Goal: Information Seeking & Learning: Learn about a topic

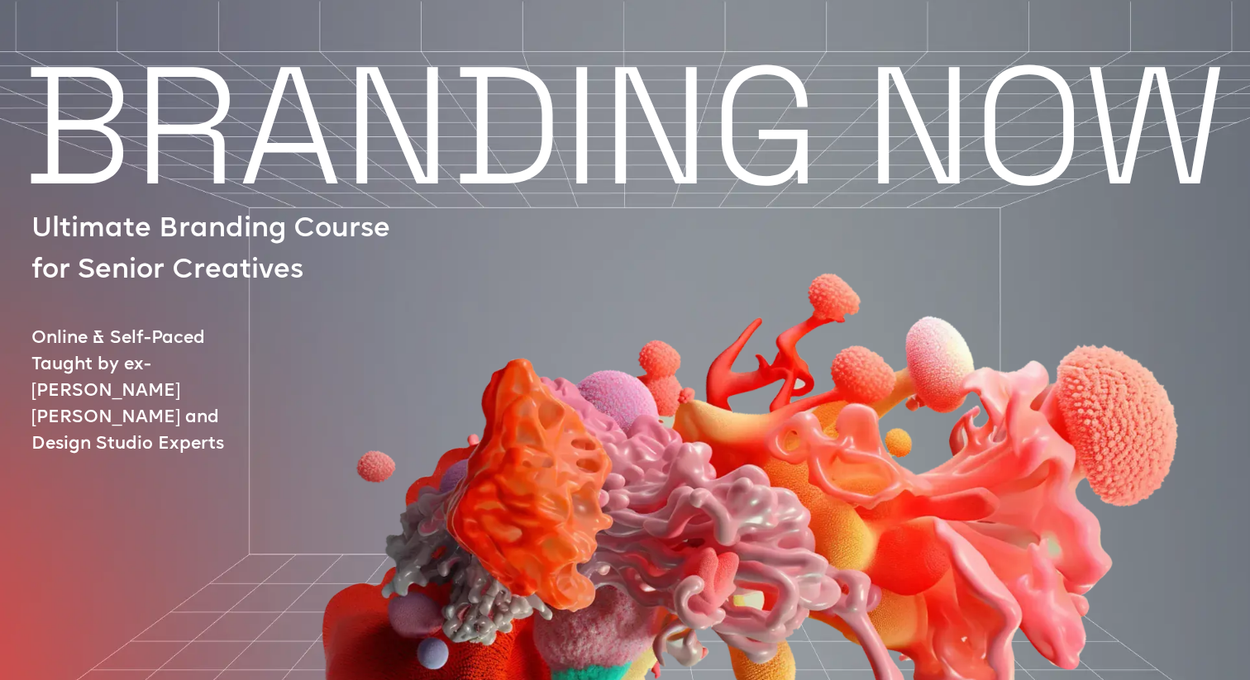
click at [227, 159] on img at bounding box center [738, 440] width 1053 height 751
click at [178, 236] on div at bounding box center [701, 474] width 1225 height 670
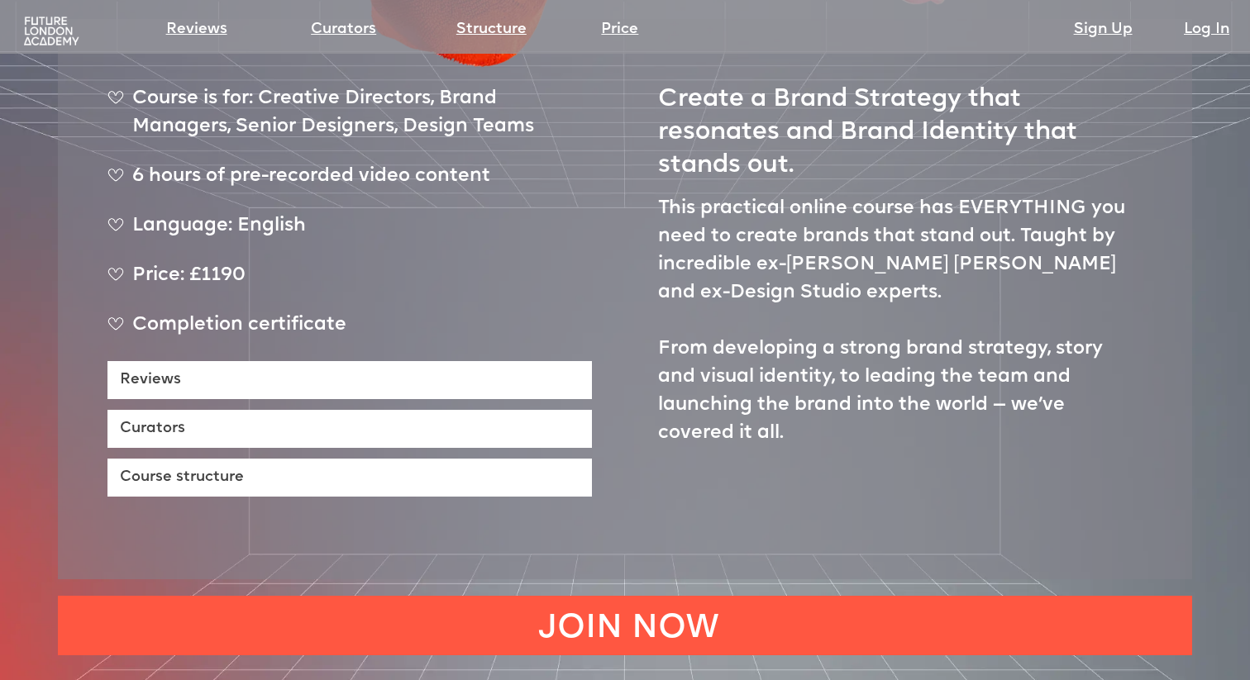
scroll to position [696, 0]
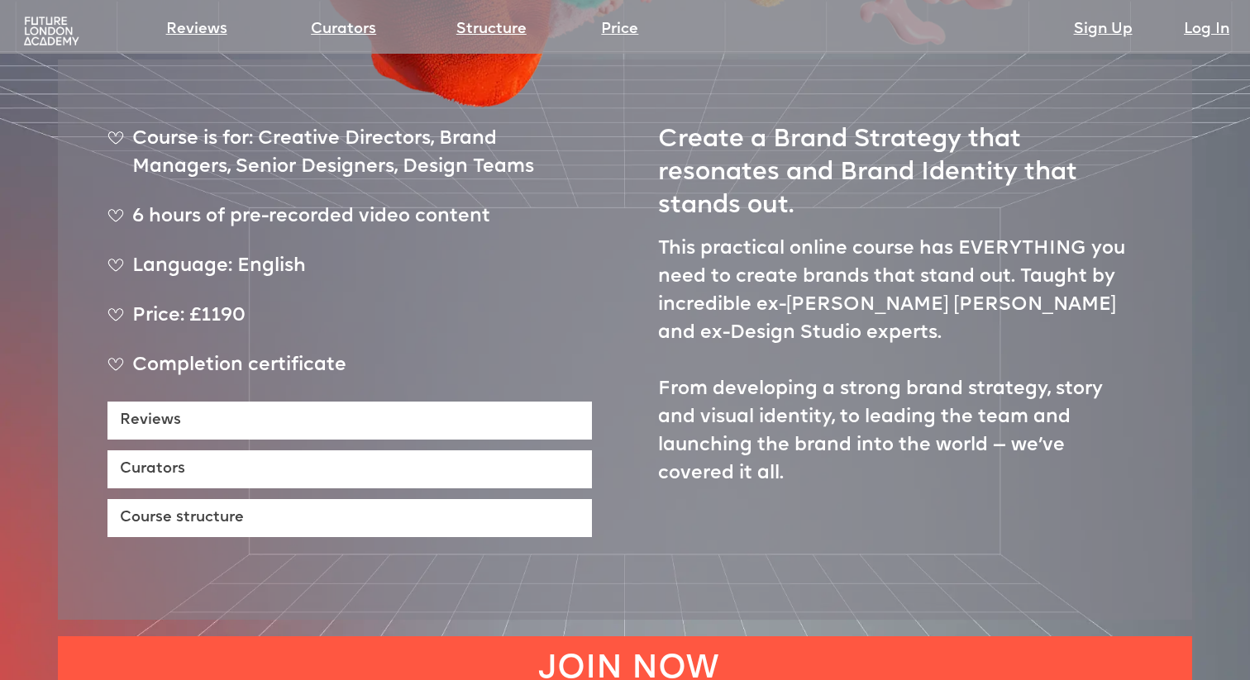
click at [54, 31] on img at bounding box center [51, 31] width 61 height 31
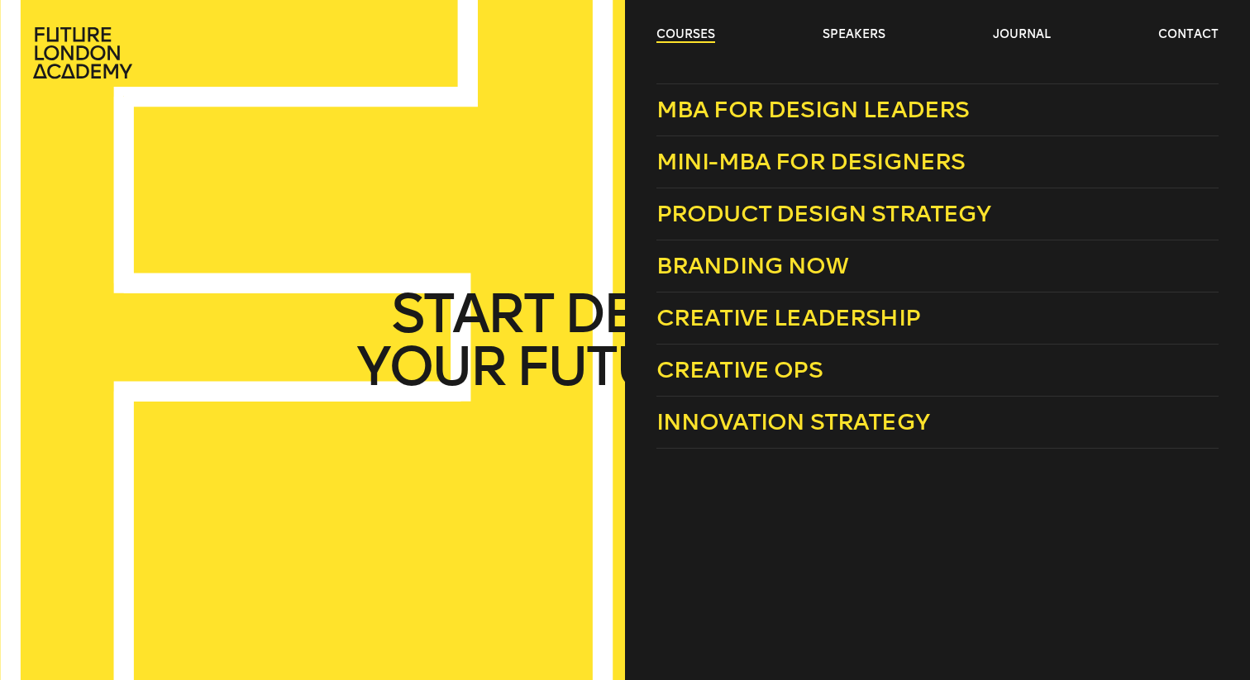
click at [683, 34] on link "courses" at bounding box center [685, 34] width 59 height 17
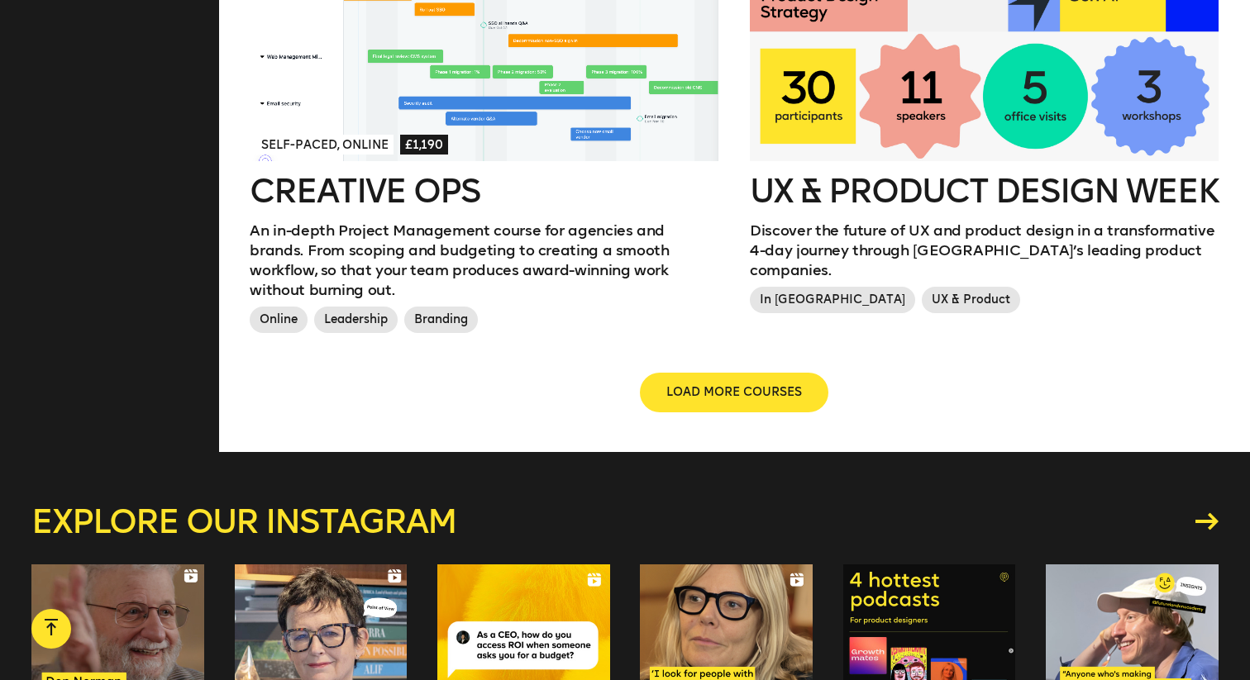
scroll to position [1995, 0]
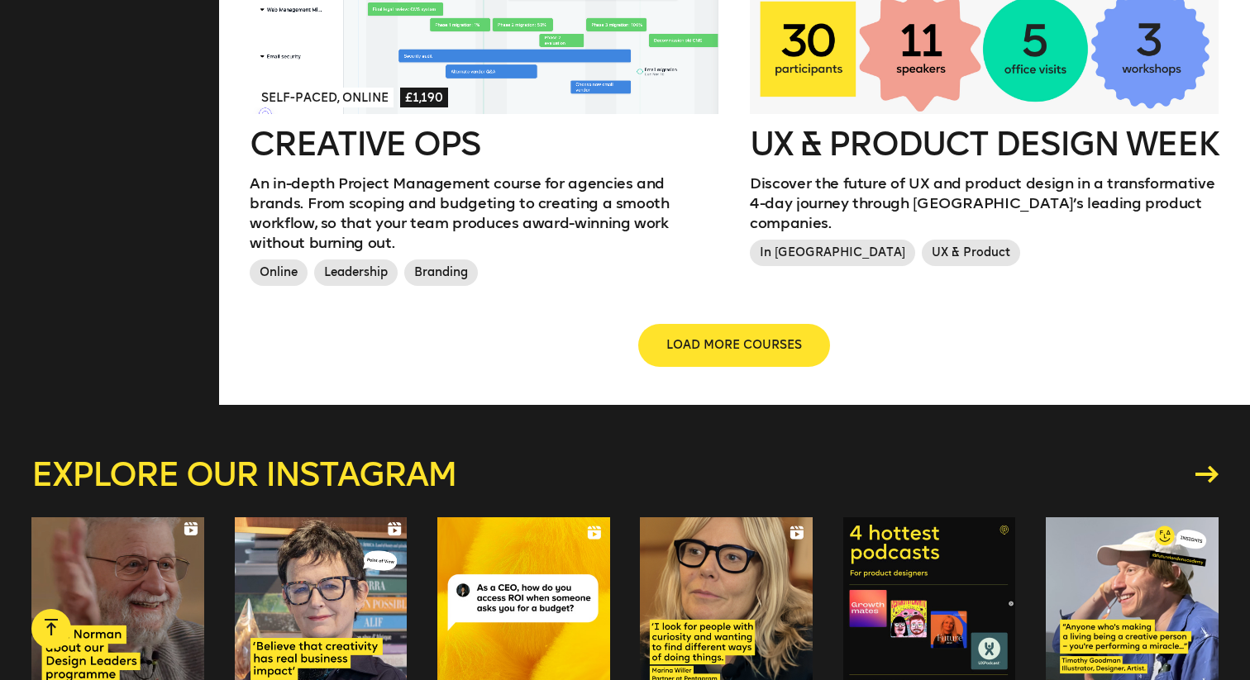
click at [758, 337] on span "LOAD MORE COURSES" at bounding box center [734, 345] width 136 height 17
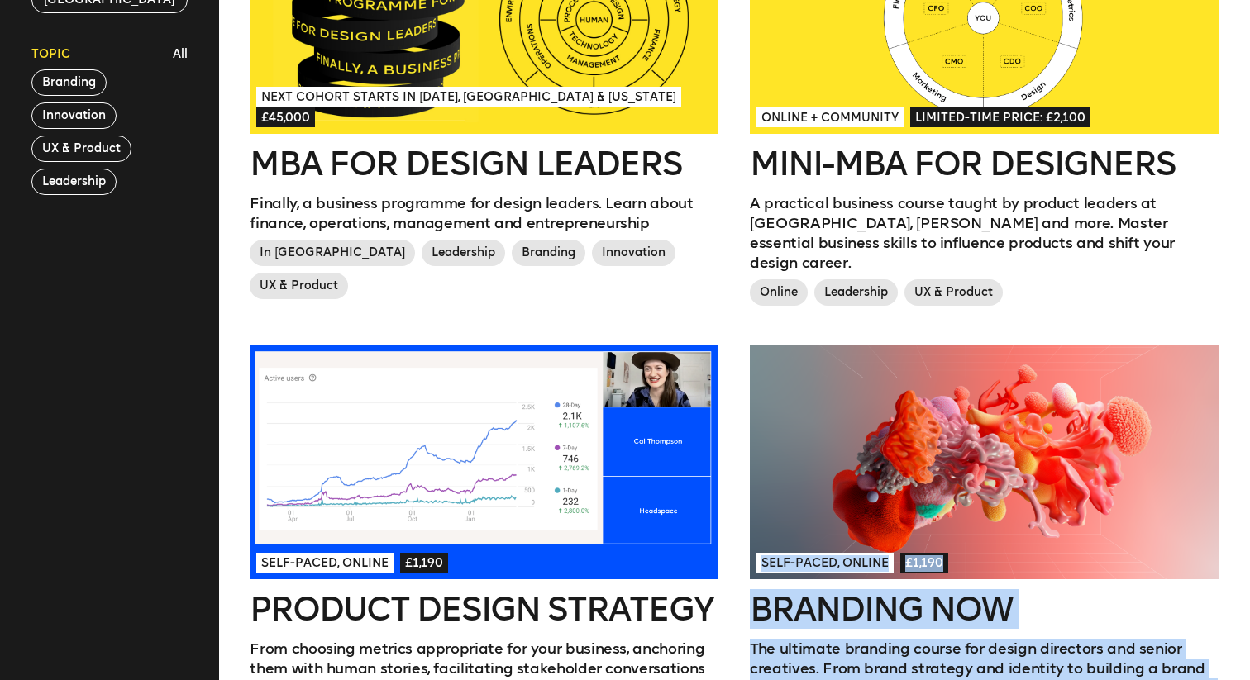
scroll to position [0, 0]
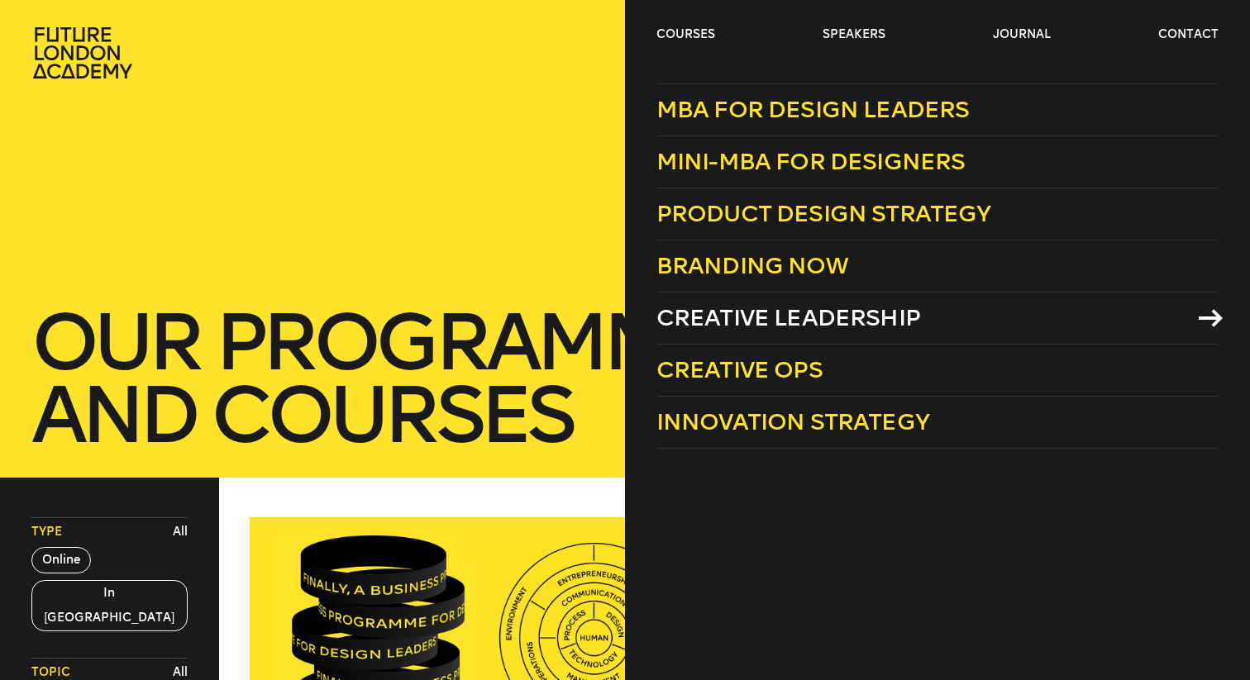
click at [798, 321] on span "Creative Leadership" at bounding box center [788, 317] width 264 height 27
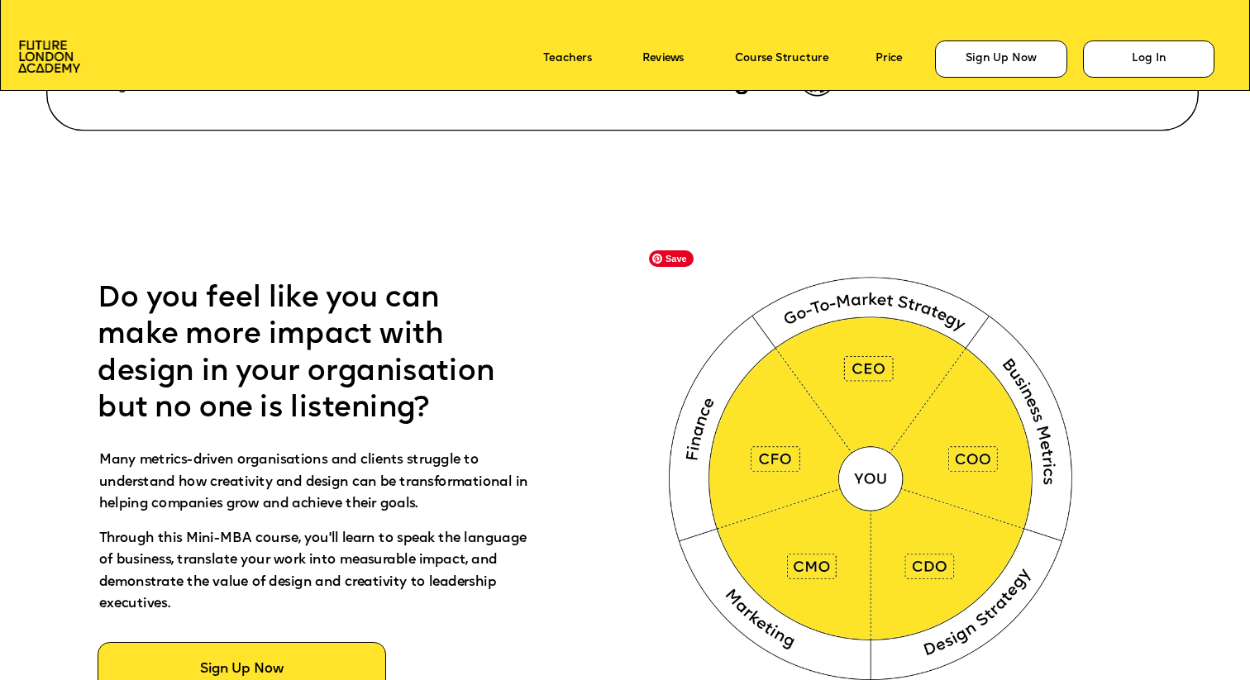
scroll to position [813, 0]
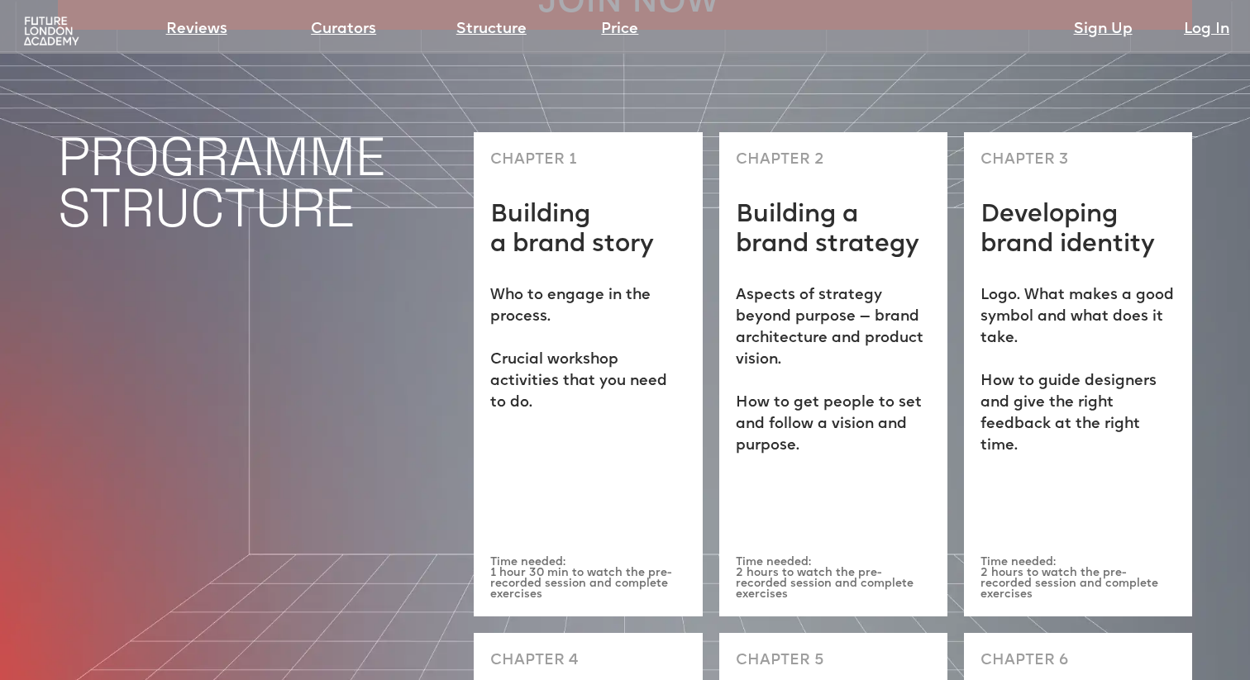
scroll to position [4264, 0]
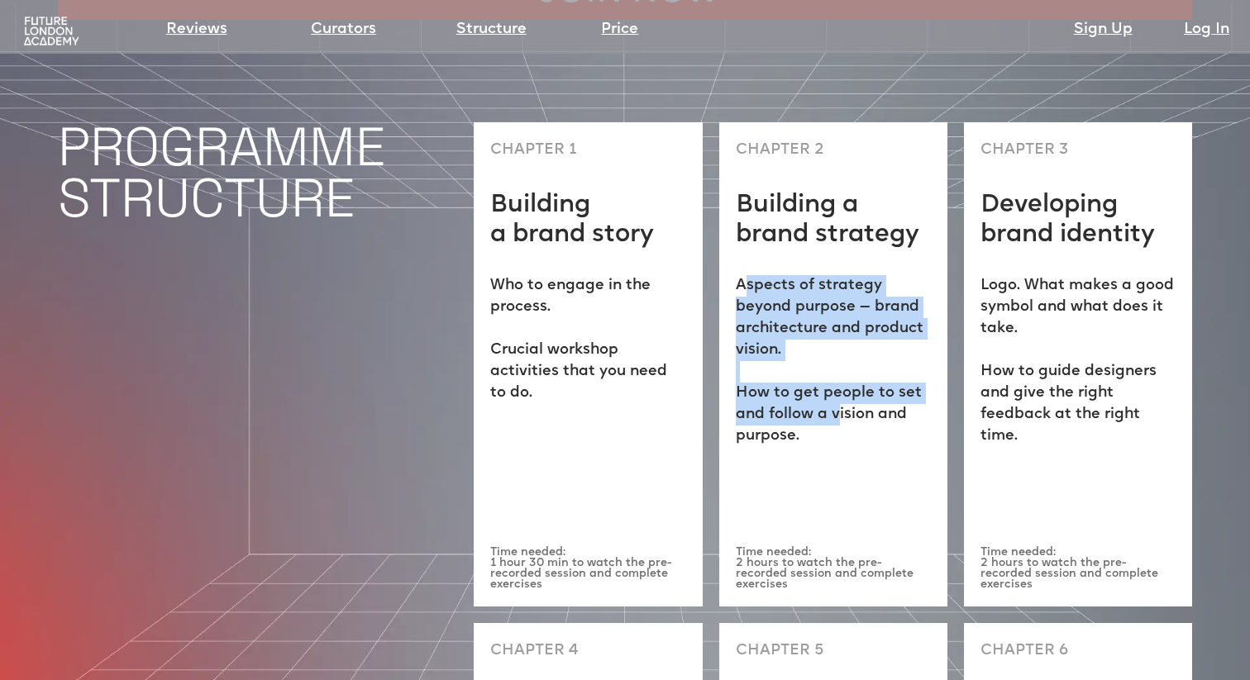
drag, startPoint x: 740, startPoint y: 236, endPoint x: 836, endPoint y: 370, distance: 164.9
click at [836, 370] on p "Aspects of strategy beyond purpose — brand architecture and product vision. ‍ H…" at bounding box center [833, 361] width 195 height 172
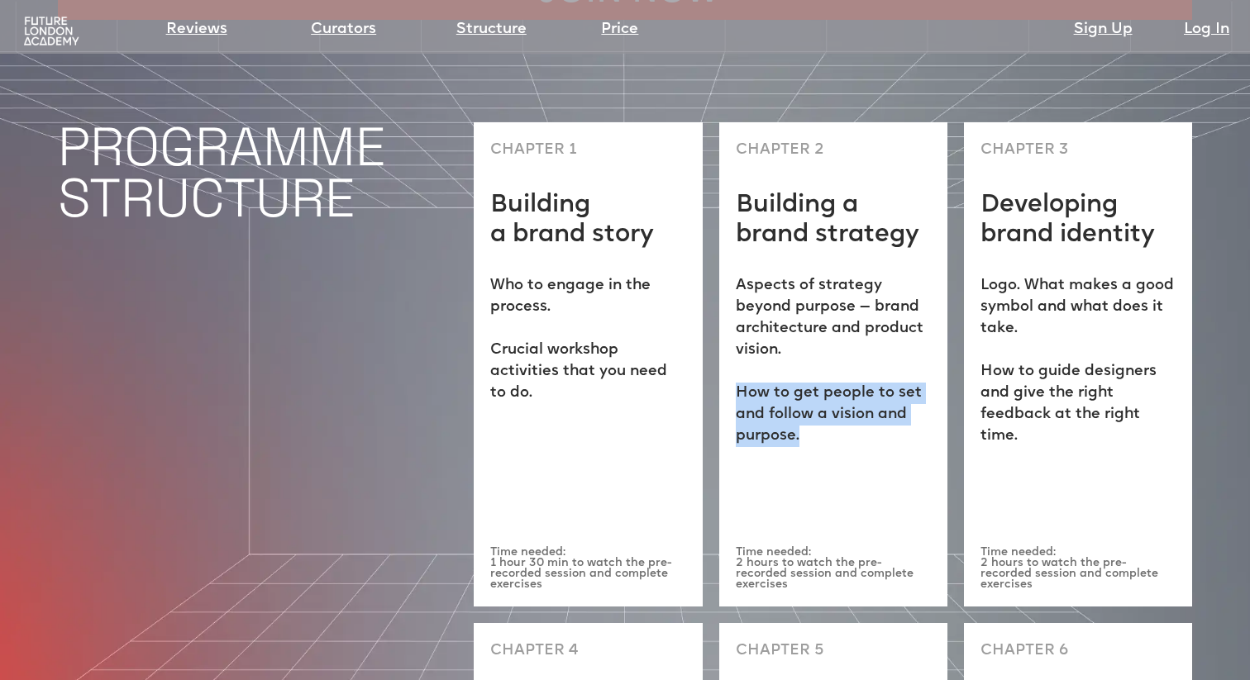
drag, startPoint x: 850, startPoint y: 394, endPoint x: 725, endPoint y: 345, distance: 134.7
click at [725, 345] on div "CHAPTER 2 Building a brand strategy Aspects of strategy beyond purpose — brand …" at bounding box center [833, 364] width 228 height 485
click at [796, 405] on div "CHAPTER 2 Building a brand strategy Aspects of strategy beyond purpose — brand …" at bounding box center [833, 364] width 228 height 485
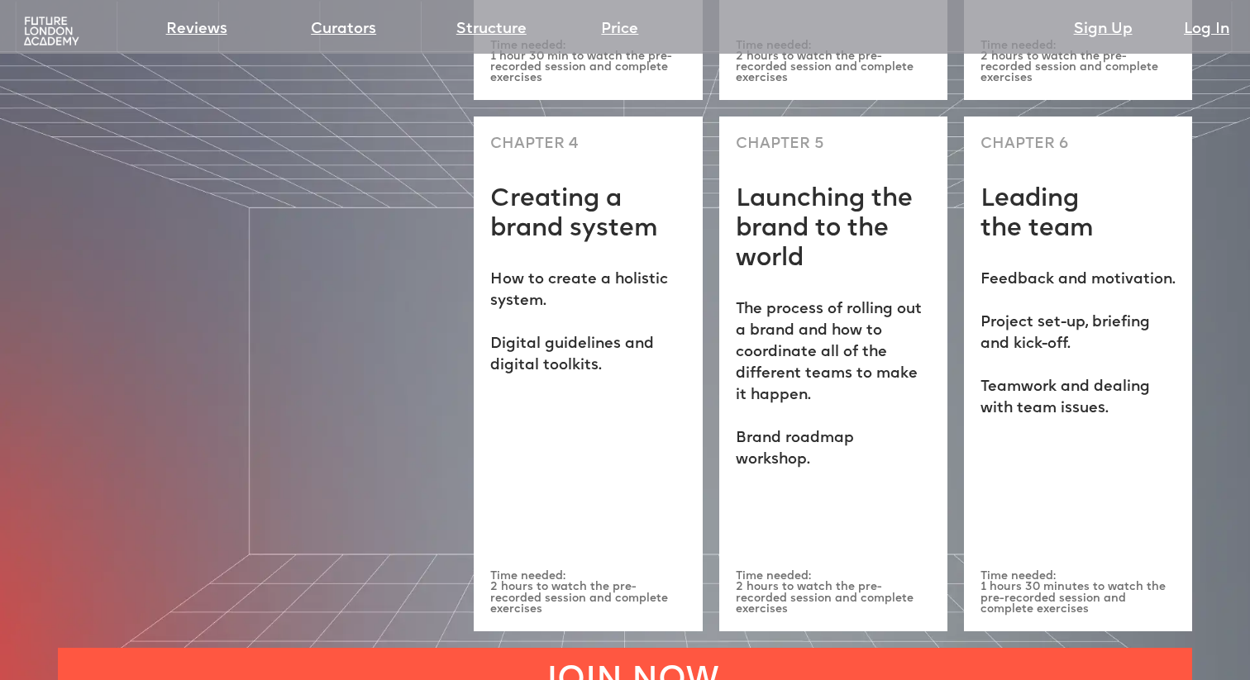
scroll to position [4767, 0]
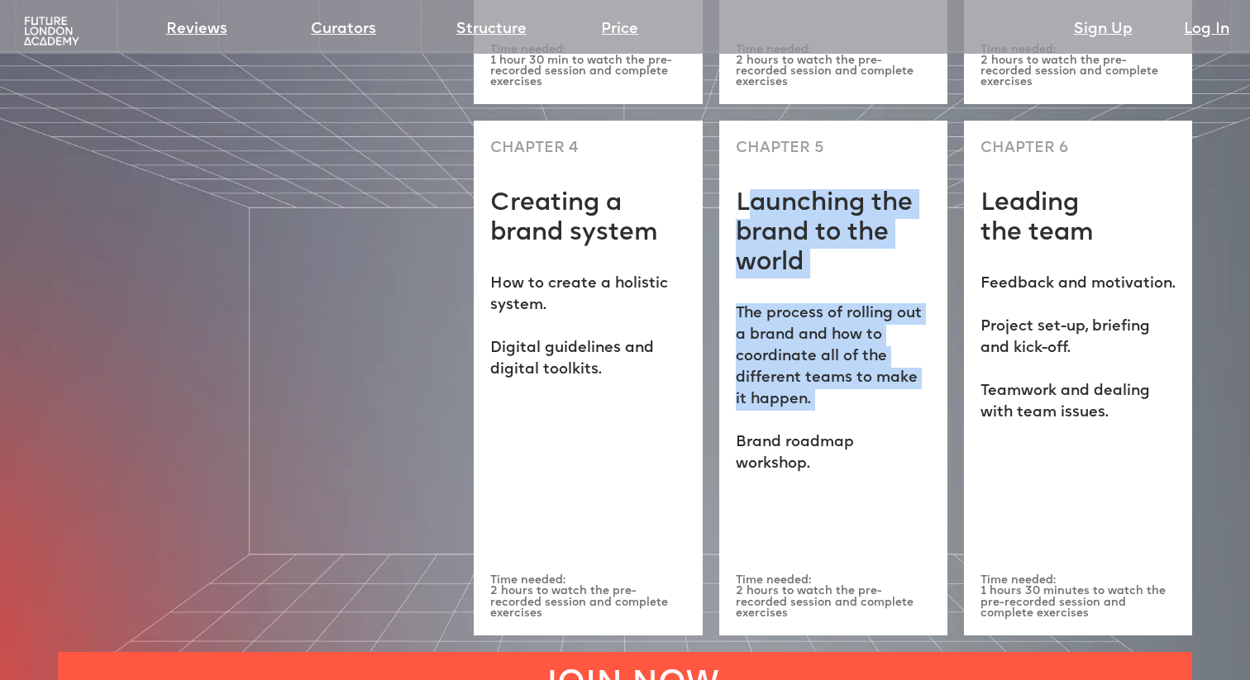
drag, startPoint x: 745, startPoint y: 142, endPoint x: 874, endPoint y: 369, distance: 261.7
click at [874, 369] on div "CHAPTER 5 Launching the brand to the world The process of rolling out a brand a…" at bounding box center [833, 378] width 228 height 515
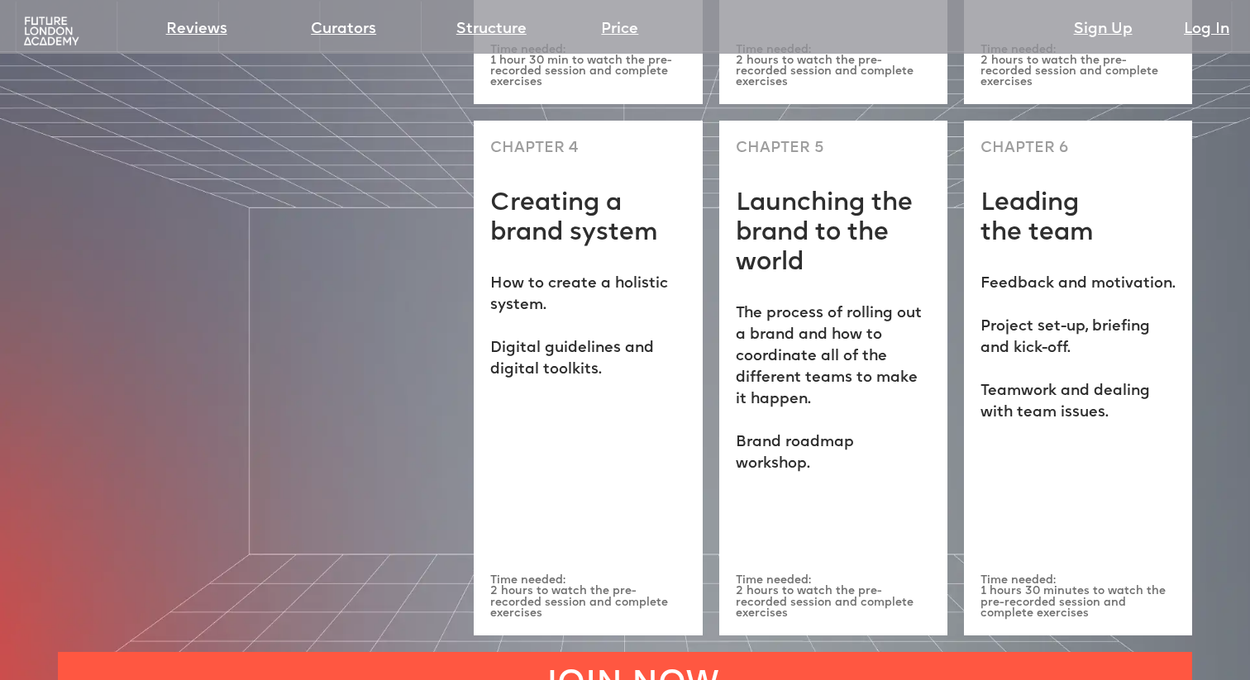
click at [874, 377] on p "The process of rolling out a brand and how to coordinate all of the different t…" at bounding box center [833, 389] width 195 height 172
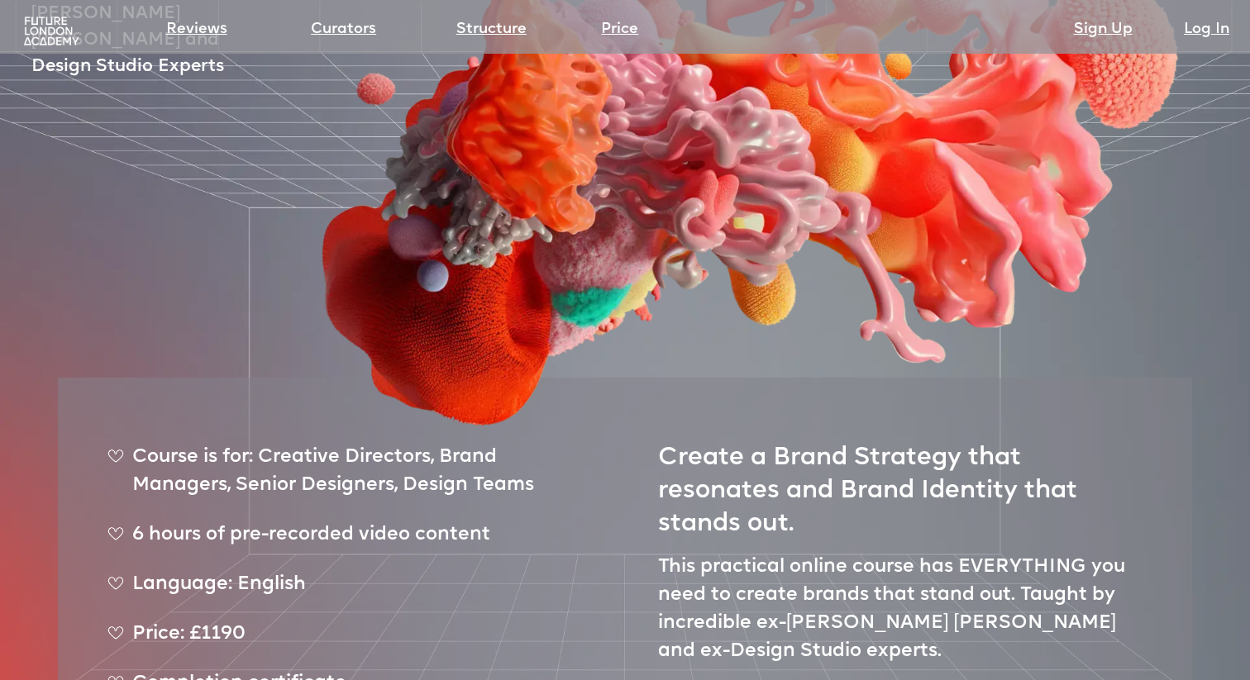
scroll to position [359, 0]
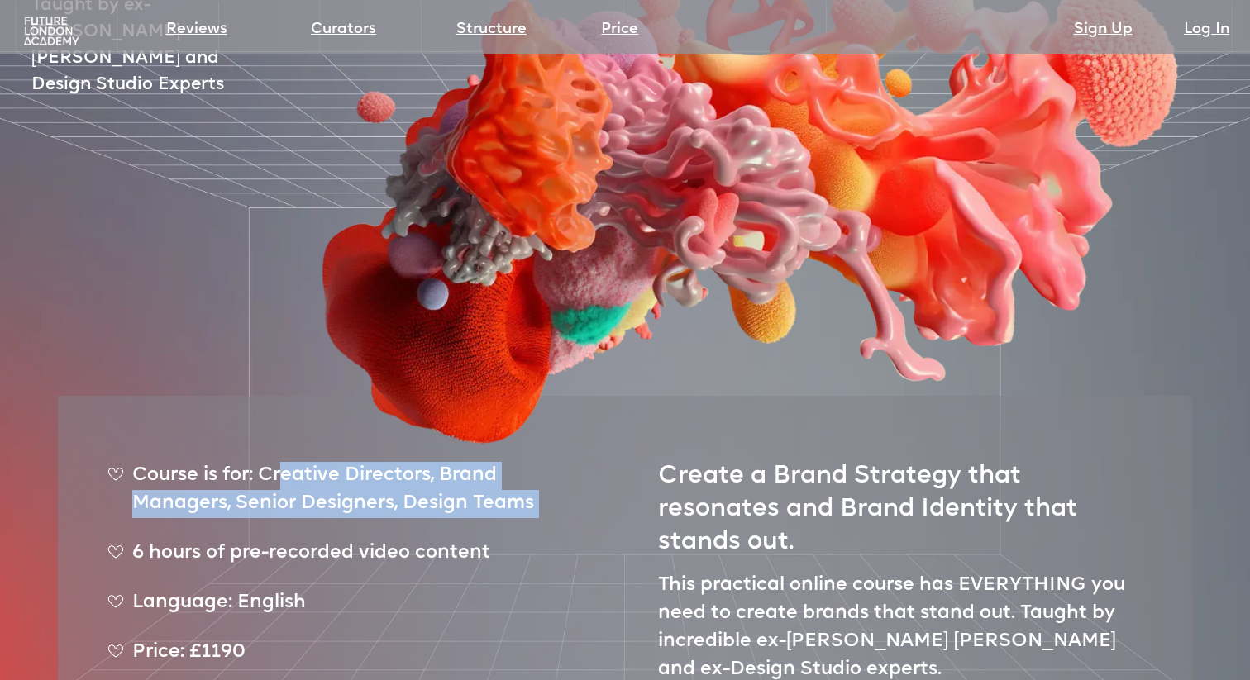
drag, startPoint x: 283, startPoint y: 421, endPoint x: 432, endPoint y: 492, distance: 165.6
click at [431, 489] on ul "Course is for: Creative Directors, Brand Managers, Senior Designers, Design Tea…" at bounding box center [349, 600] width 484 height 276
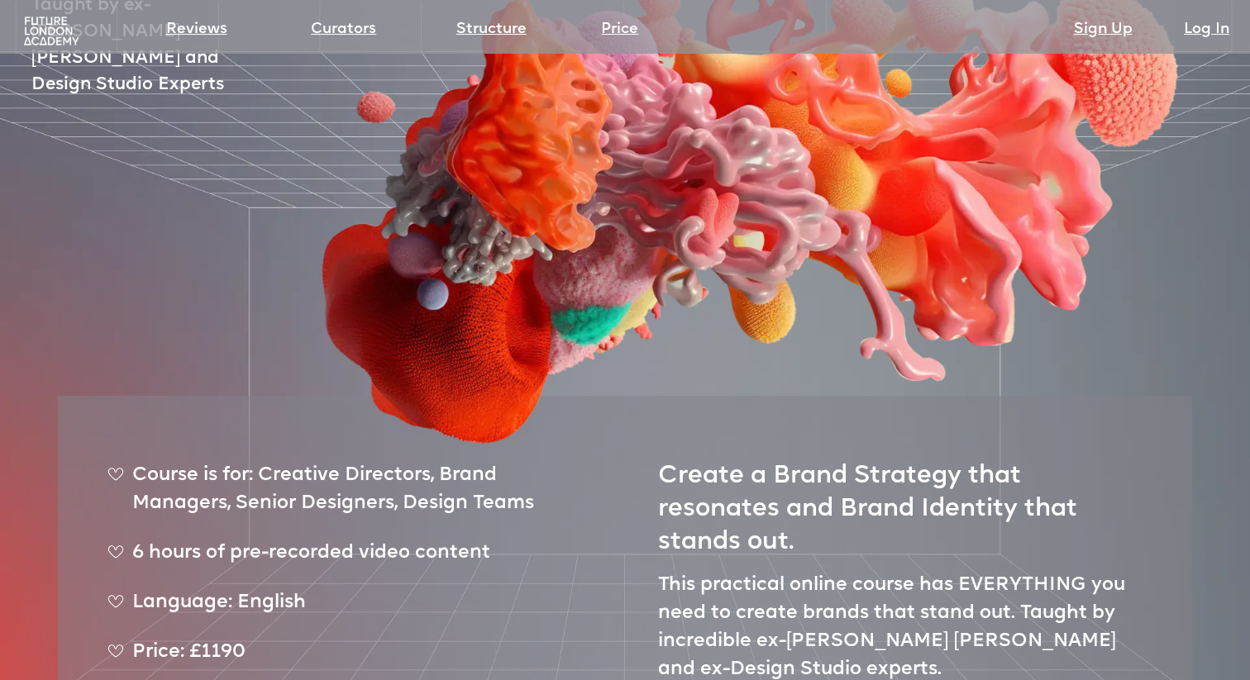
click at [432, 540] on div "6 hours of pre-recorded video content" at bounding box center [349, 560] width 484 height 41
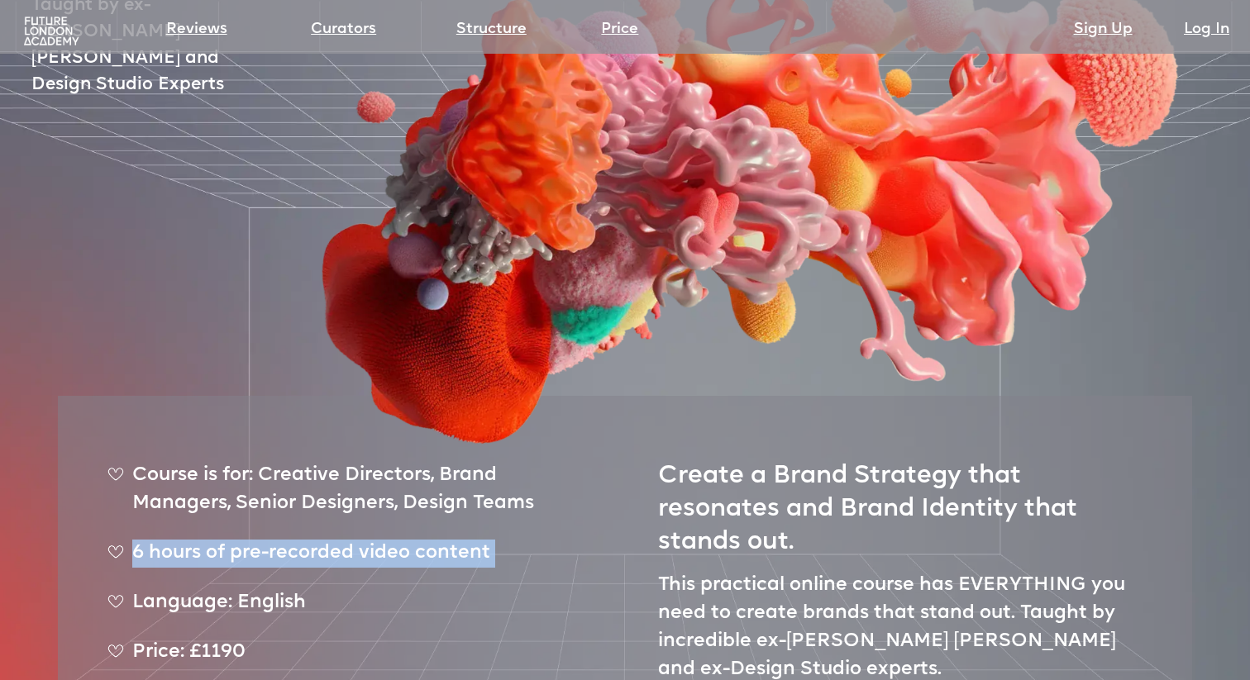
click at [432, 540] on div "6 hours of pre-recorded video content" at bounding box center [349, 560] width 484 height 41
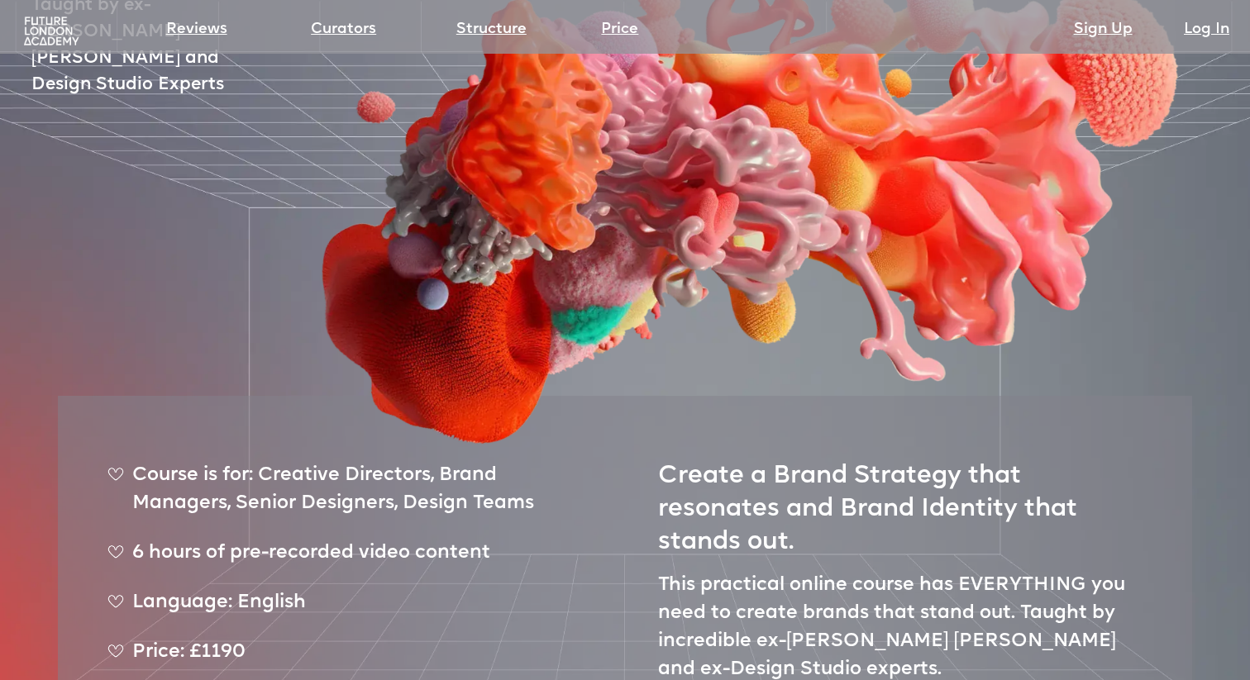
click at [435, 533] on ul "Course is for: Creative Directors, Brand Managers, Senior Designers, Design Tea…" at bounding box center [349, 600] width 484 height 276
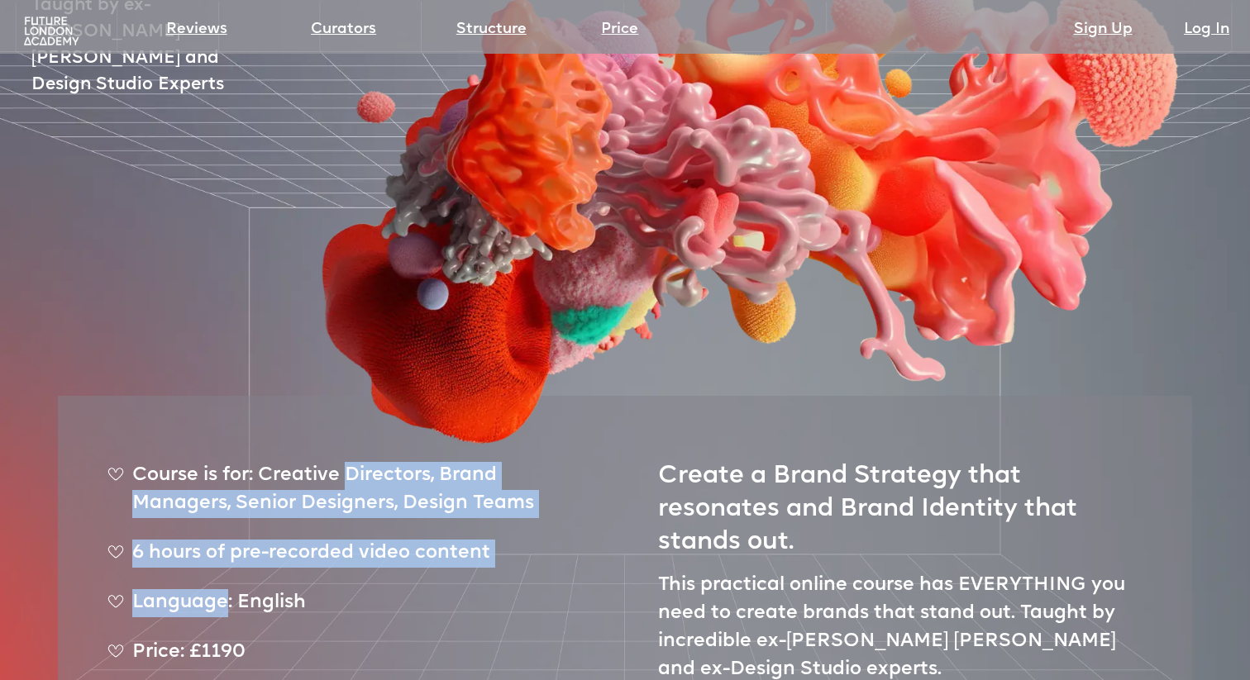
drag, startPoint x: 435, startPoint y: 533, endPoint x: 390, endPoint y: 426, distance: 116.3
click at [390, 462] on ul "Course is for: Creative Directors, Brand Managers, Senior Designers, Design Tea…" at bounding box center [349, 600] width 484 height 276
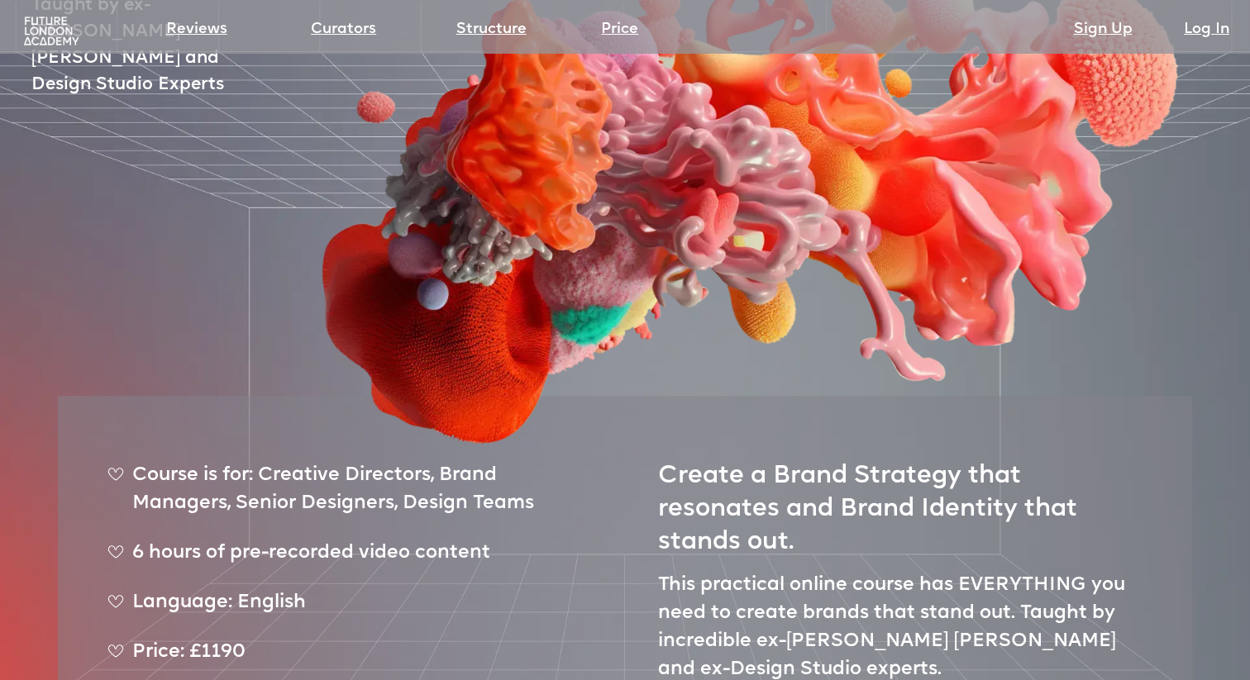
click at [763, 516] on div "Create a Brand Strategy that resonates and Brand Identity that stands out. This…" at bounding box center [900, 659] width 484 height 428
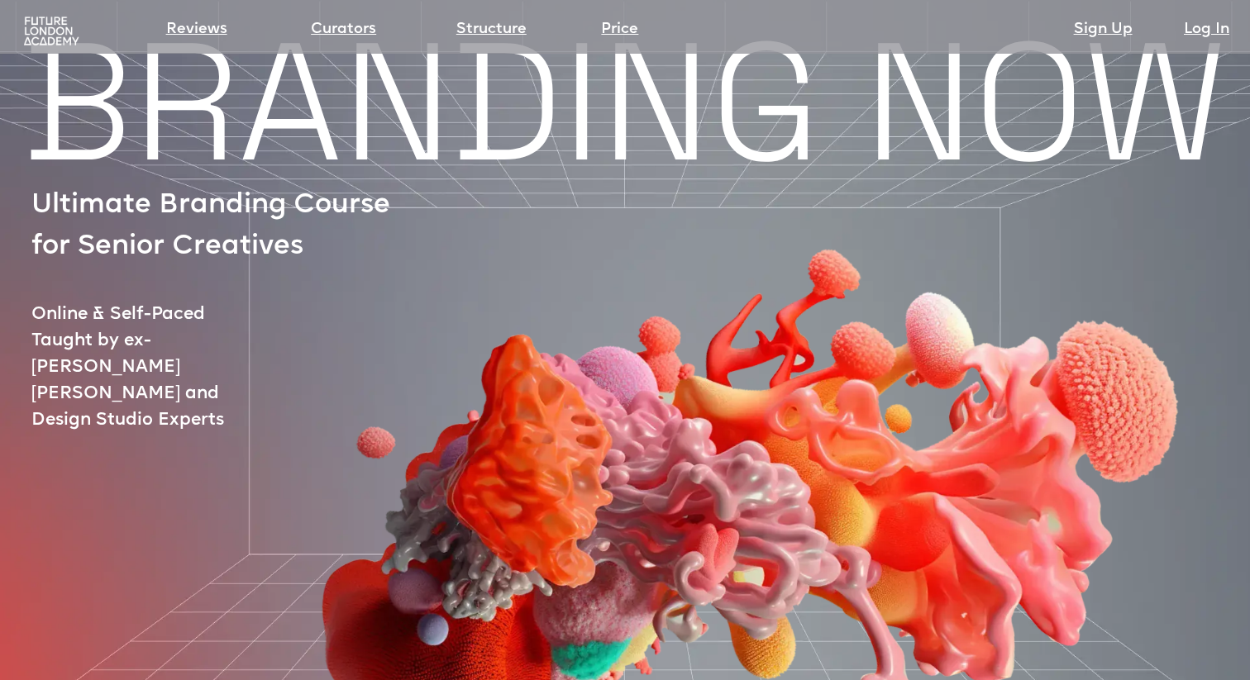
scroll to position [0, 0]
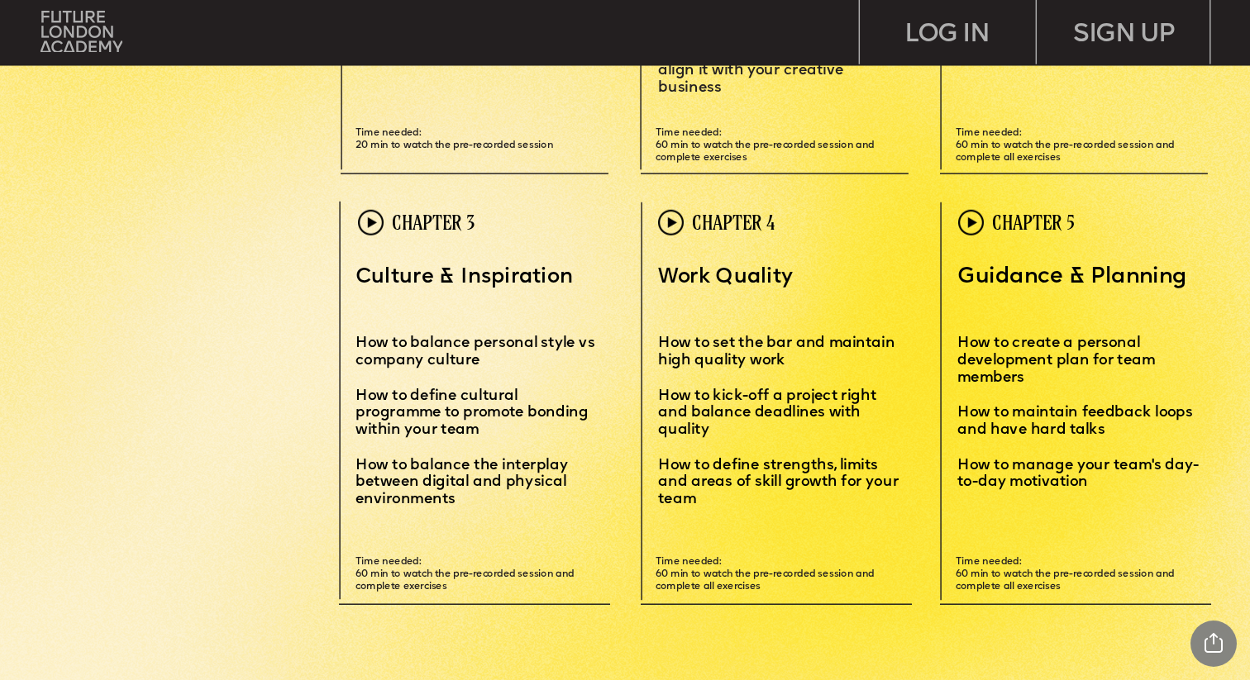
scroll to position [3973, 0]
